Goal: Check status

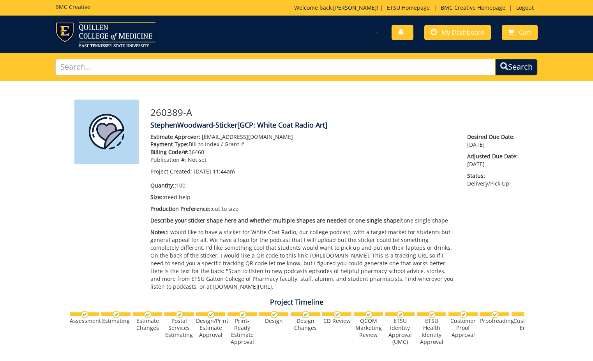
click at [431, 49] on div "You have no new notifications My Dashboard Cart" at bounding box center [296, 35] width 593 height 38
click at [435, 33] on span at bounding box center [433, 32] width 6 height 6
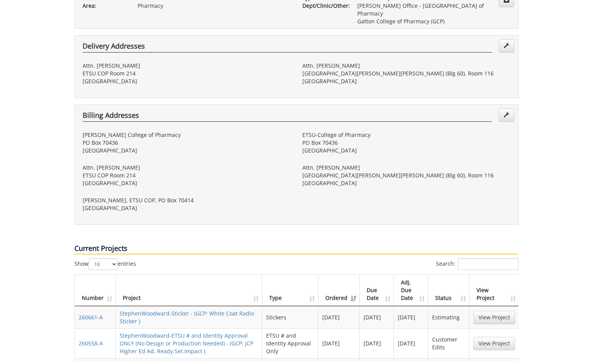
scroll to position [371, 0]
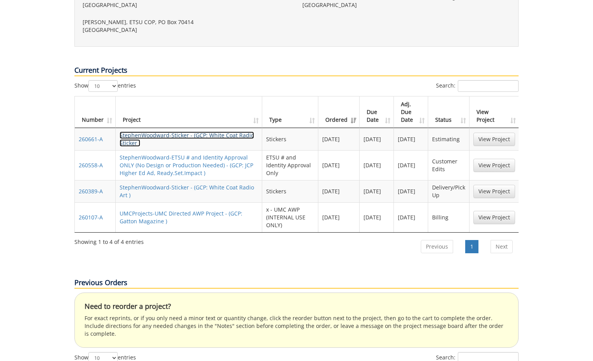
click at [215, 132] on link "StephenWoodward-Sticker - (GCP: White Coat Radio Sticker )" at bounding box center [187, 139] width 134 height 15
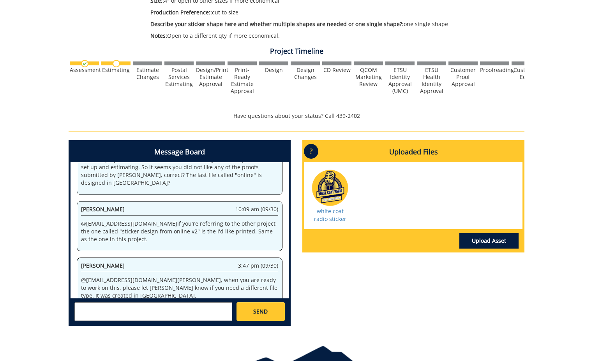
scroll to position [163, 0]
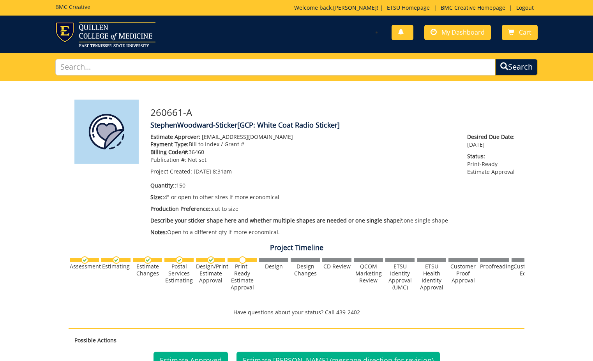
scroll to position [216, 0]
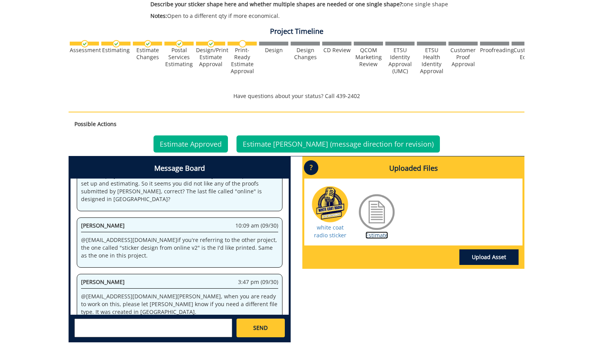
click at [375, 236] on link "Estimate" at bounding box center [376, 235] width 23 height 7
